Goal: Find specific page/section: Find specific page/section

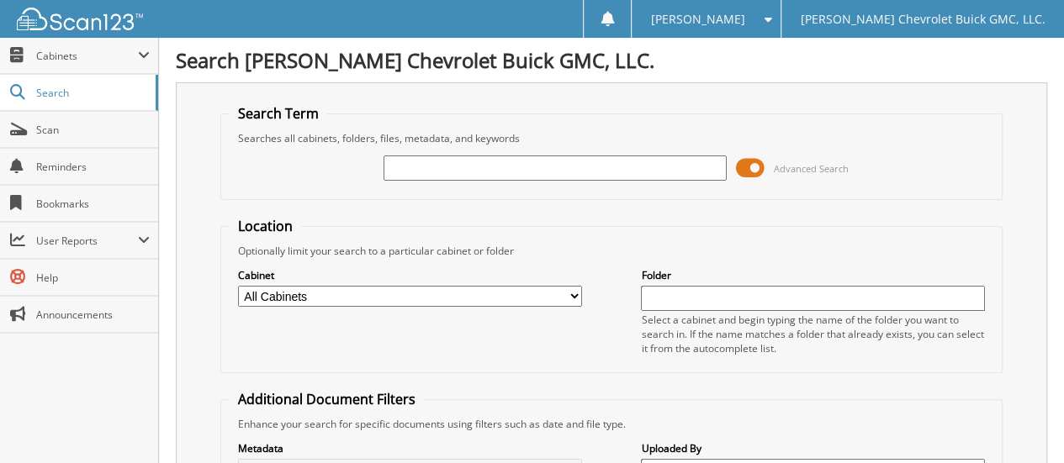
click at [421, 165] on input "text" at bounding box center [555, 168] width 344 height 25
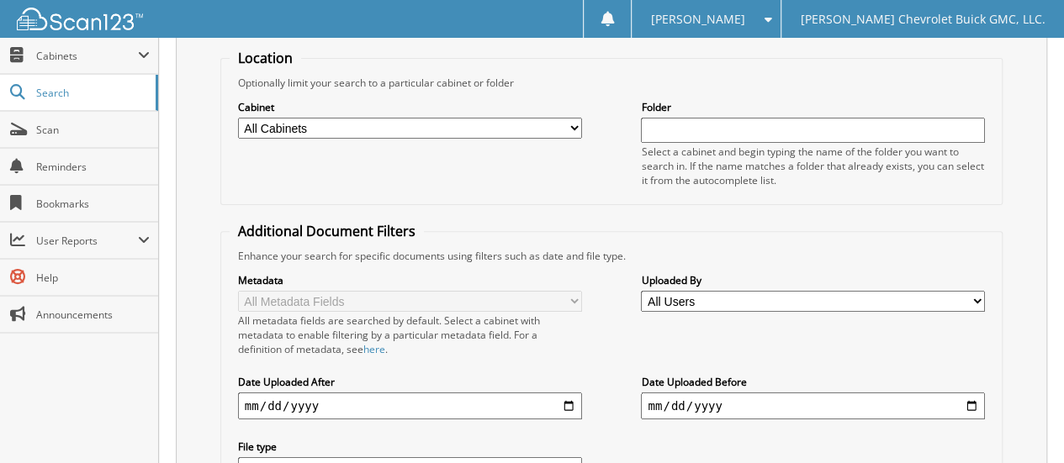
type input "45995"
click at [354, 119] on select "All Cabinets ACCOUNTS PAYABLE CAR DEALS EXTENDED WARRANTY & 3M PARTS SERVICE RO…" at bounding box center [410, 128] width 344 height 21
select select "32631"
click at [238, 118] on select "All Cabinets ACCOUNTS PAYABLE CAR DEALS EXTENDED WARRANTY & 3M PARTS SERVICE RO…" at bounding box center [410, 128] width 344 height 21
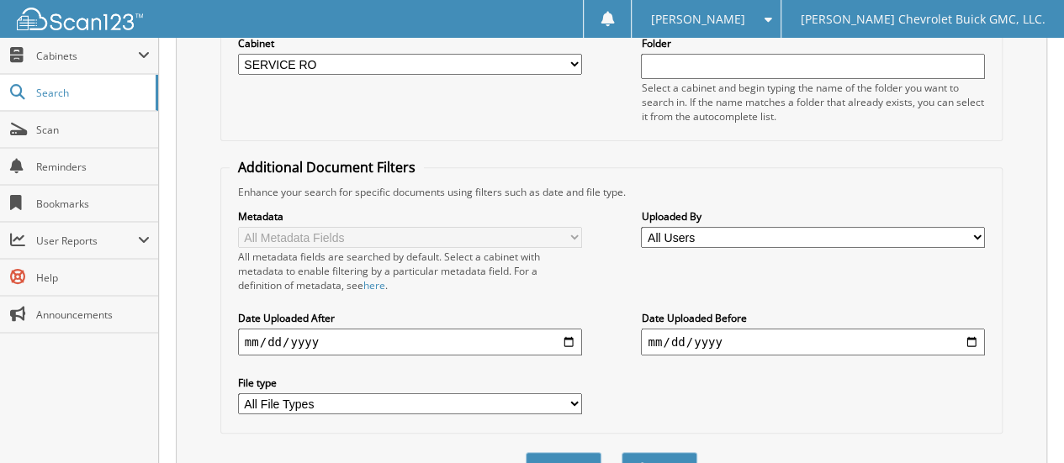
scroll to position [310, 0]
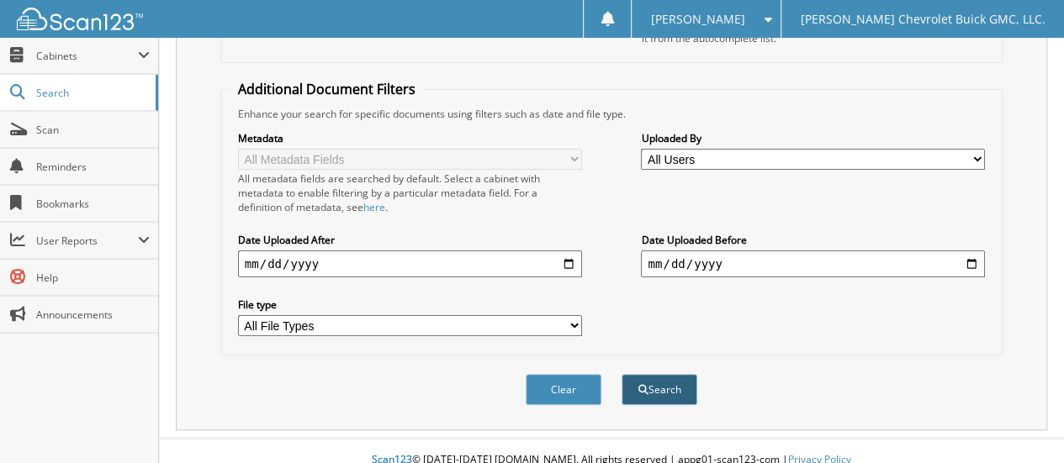
click at [660, 374] on button "Search" at bounding box center [659, 389] width 76 height 31
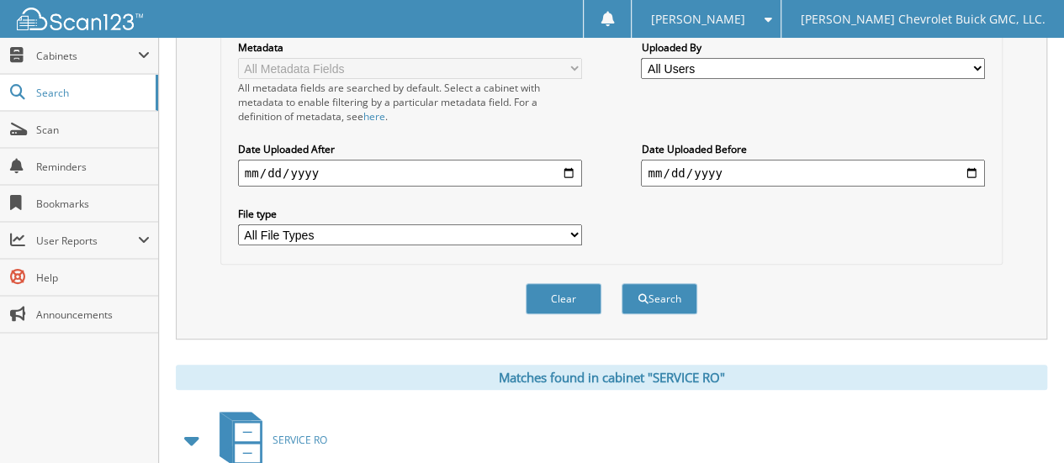
scroll to position [589, 0]
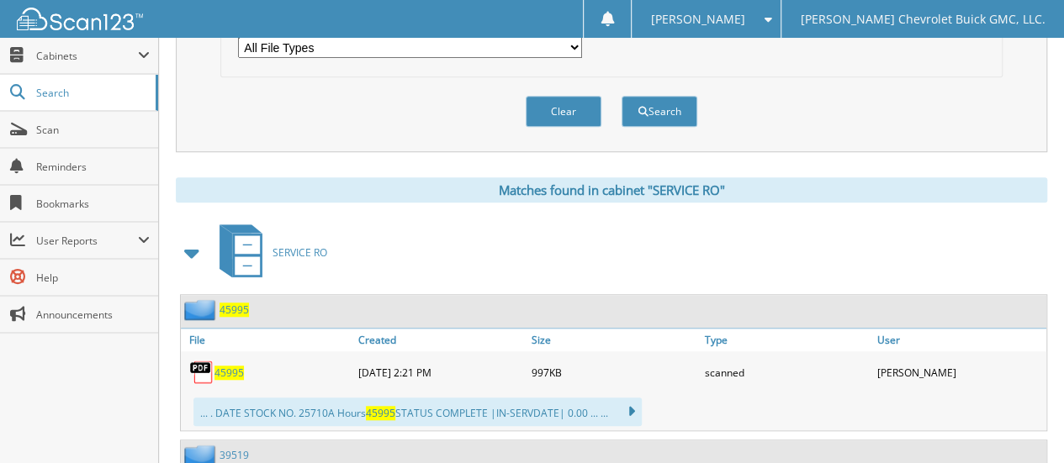
click at [234, 366] on span "45995" at bounding box center [228, 373] width 29 height 14
click at [724, 21] on span "[PERSON_NAME]" at bounding box center [698, 19] width 94 height 10
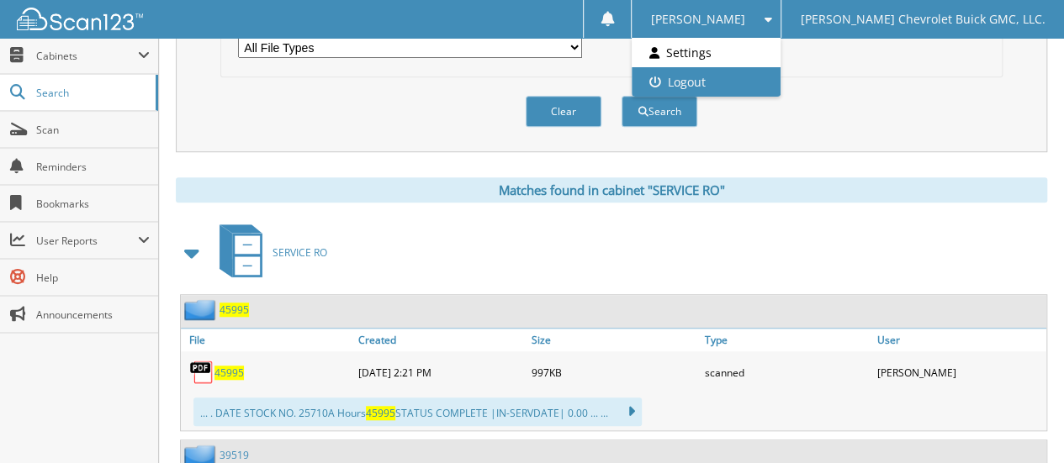
click at [717, 84] on link "Logout" at bounding box center [706, 81] width 148 height 29
